Goal: Task Accomplishment & Management: Manage account settings

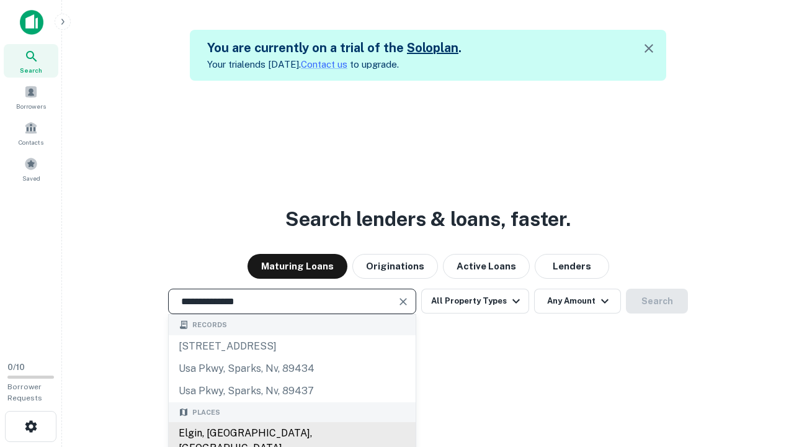
click at [292, 433] on div "Elgin, [GEOGRAPHIC_DATA], [GEOGRAPHIC_DATA]" at bounding box center [292, 440] width 247 height 37
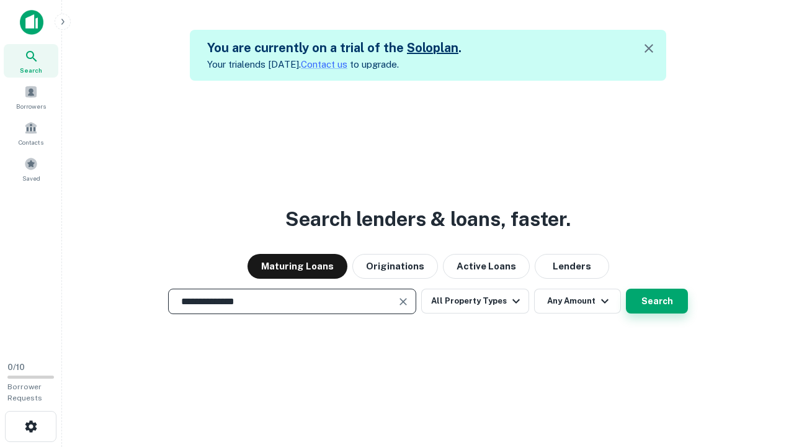
type input "**********"
click at [626, 288] on button "Search" at bounding box center [657, 300] width 62 height 25
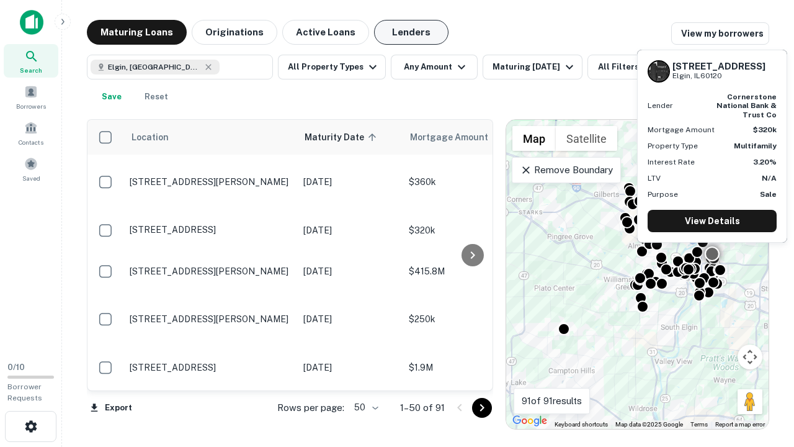
click at [411, 32] on button "Lenders" at bounding box center [411, 32] width 74 height 25
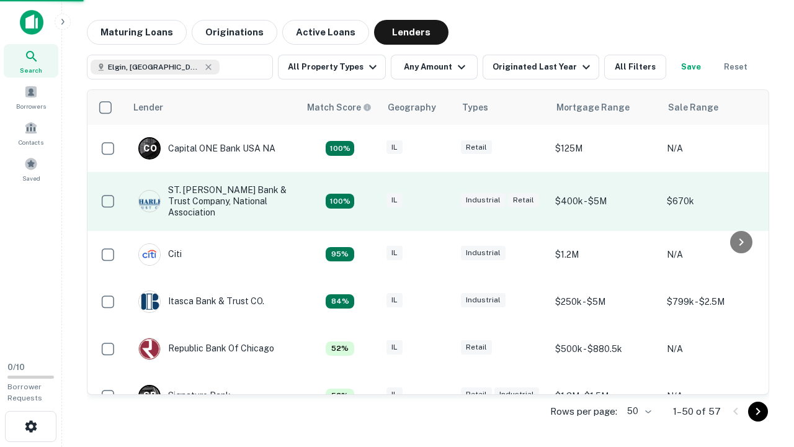
click at [440, 201] on div "IL" at bounding box center [417, 201] width 62 height 17
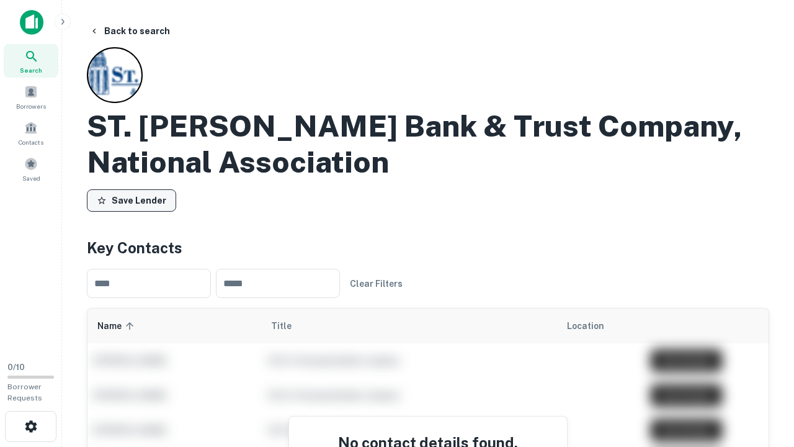
click at [132, 200] on button "Save Lender" at bounding box center [131, 200] width 89 height 22
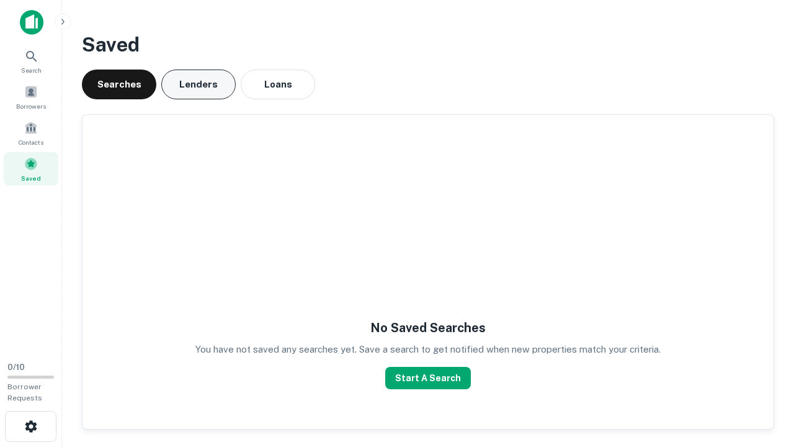
click at [198, 84] on button "Lenders" at bounding box center [198, 84] width 74 height 30
